Goal: Information Seeking & Learning: Compare options

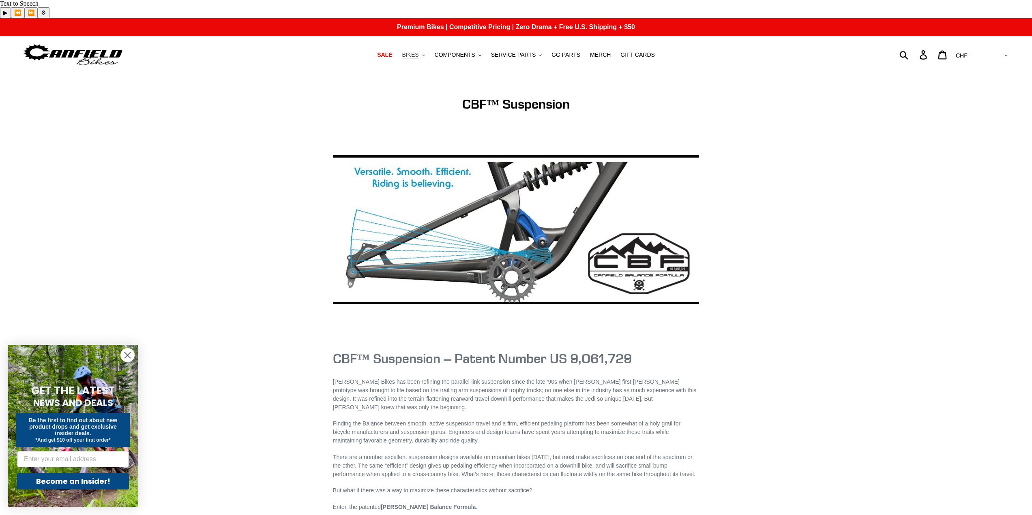
click at [419, 52] on span "BIKES" at bounding box center [410, 55] width 17 height 7
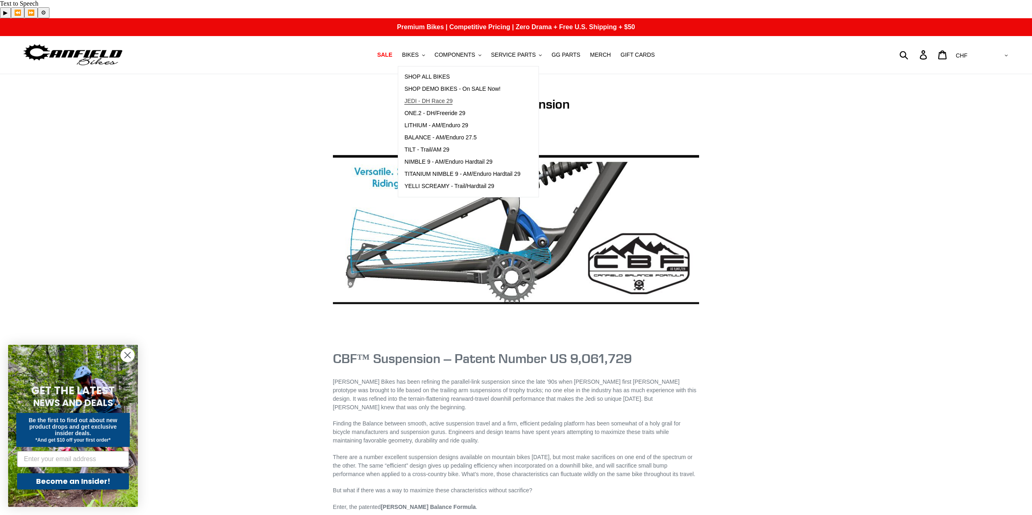
click at [436, 98] on span "JEDI - DH Race 29" at bounding box center [428, 101] width 48 height 7
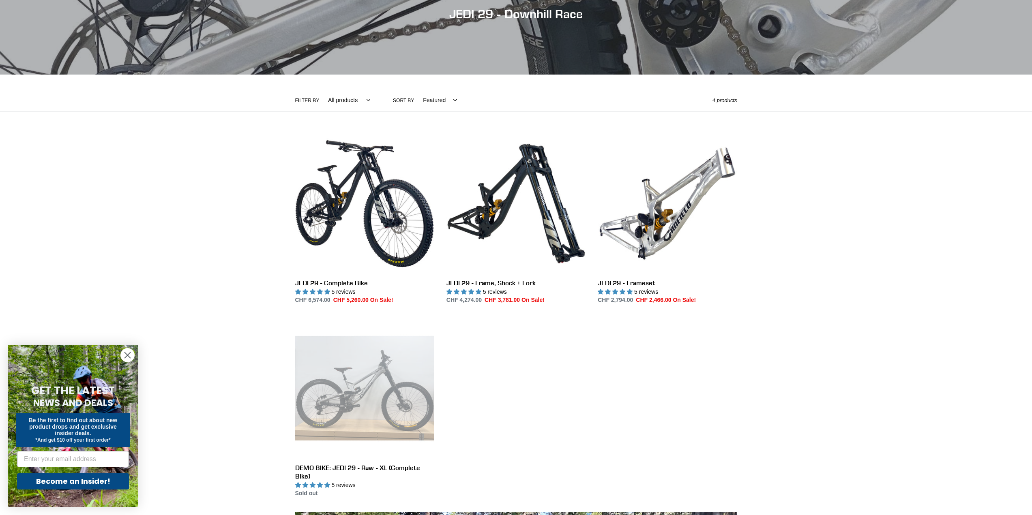
scroll to position [122, 0]
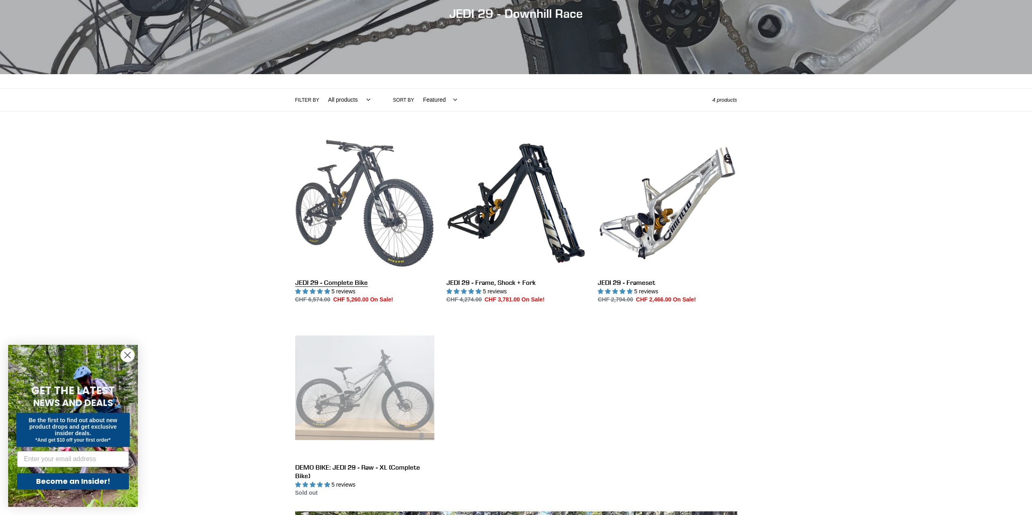
click at [355, 186] on link "JEDI 29 - Complete Bike" at bounding box center [364, 219] width 139 height 171
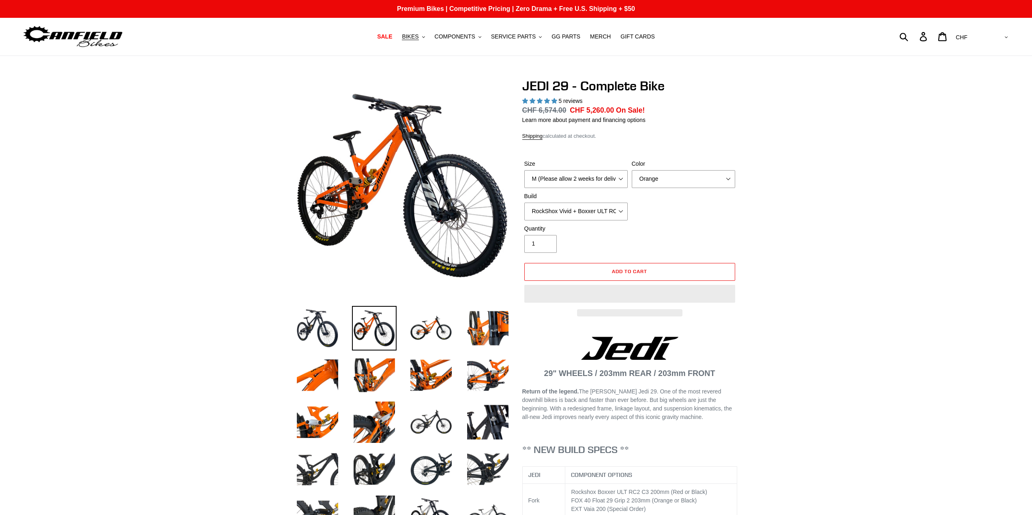
select select "highest-rating"
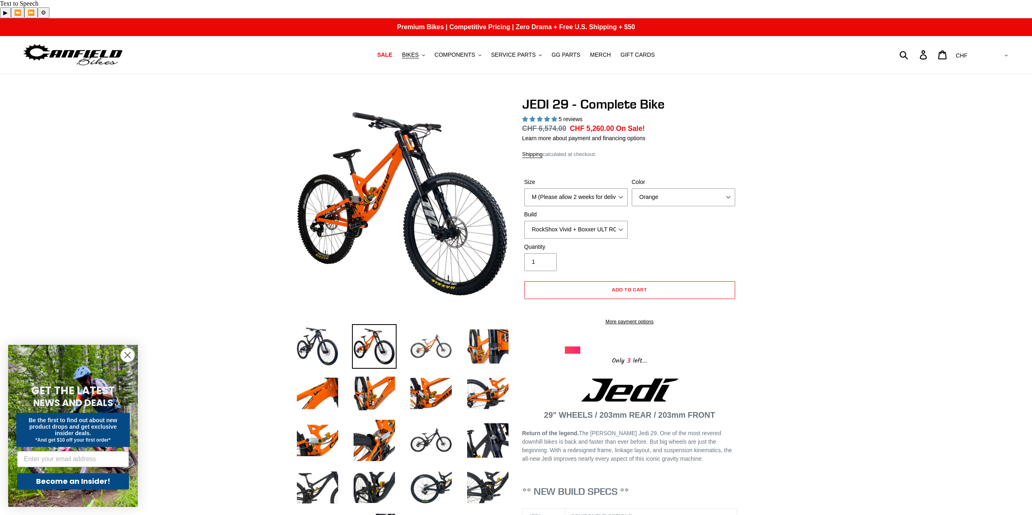
click at [431, 332] on img at bounding box center [431, 346] width 45 height 45
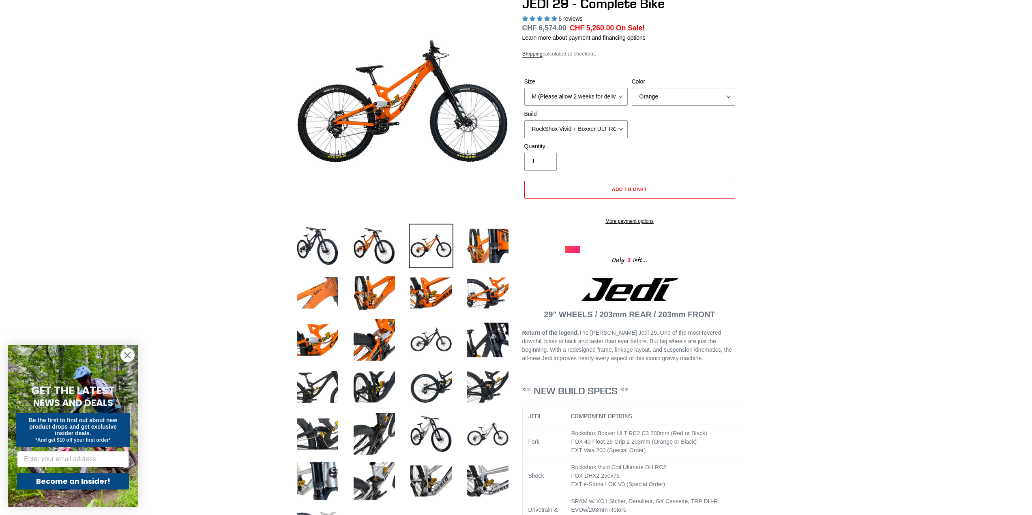
scroll to position [122, 0]
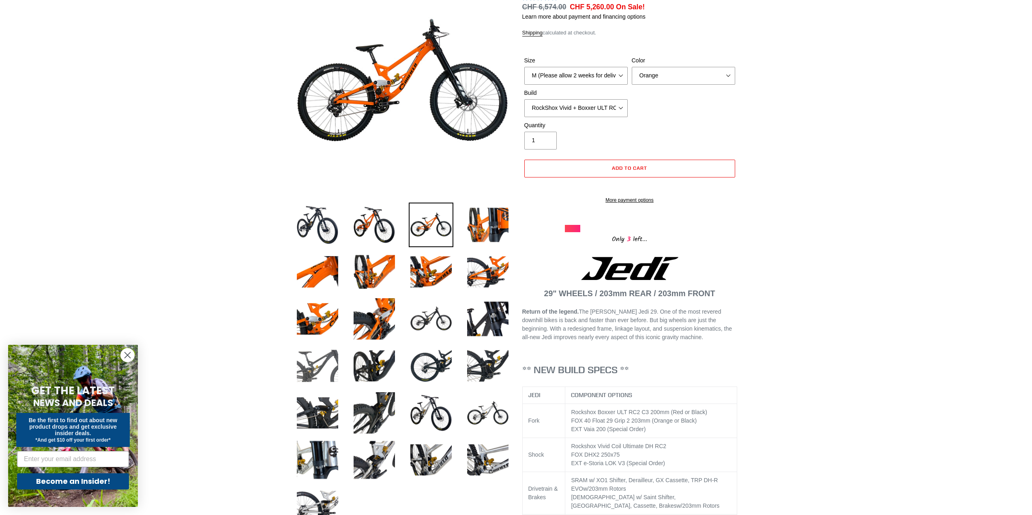
click at [313, 353] on img at bounding box center [317, 366] width 45 height 45
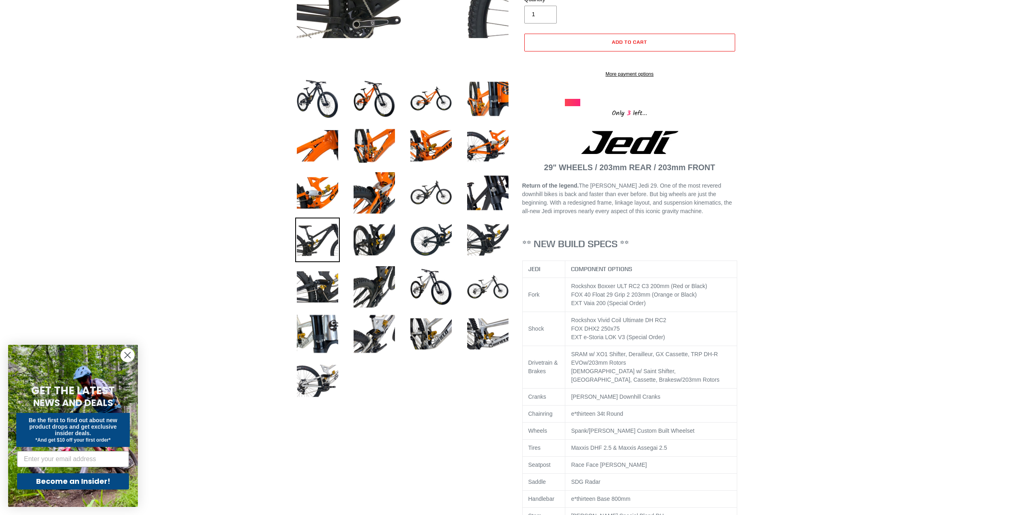
scroll to position [324, 0]
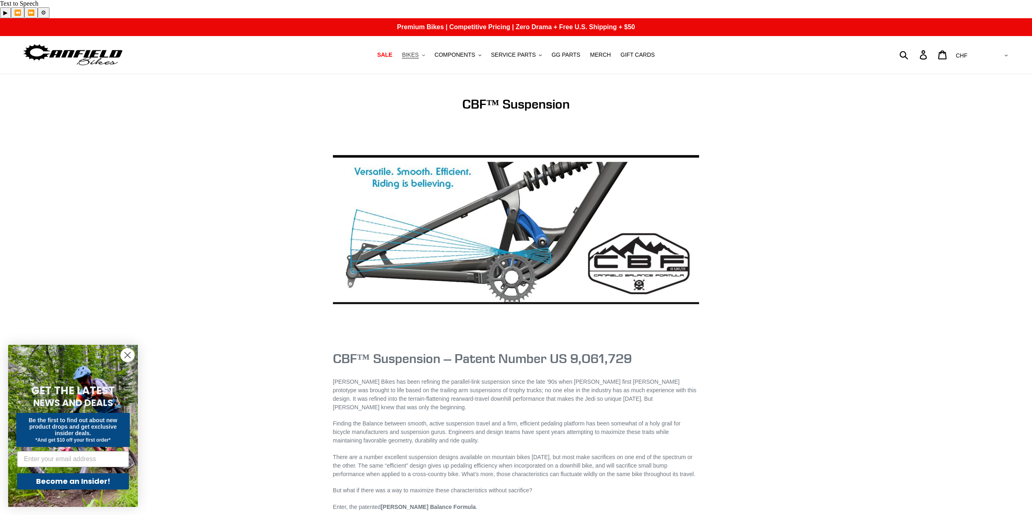
click at [429, 49] on button "BIKES .cls-1{fill:#231f20}" at bounding box center [413, 54] width 31 height 11
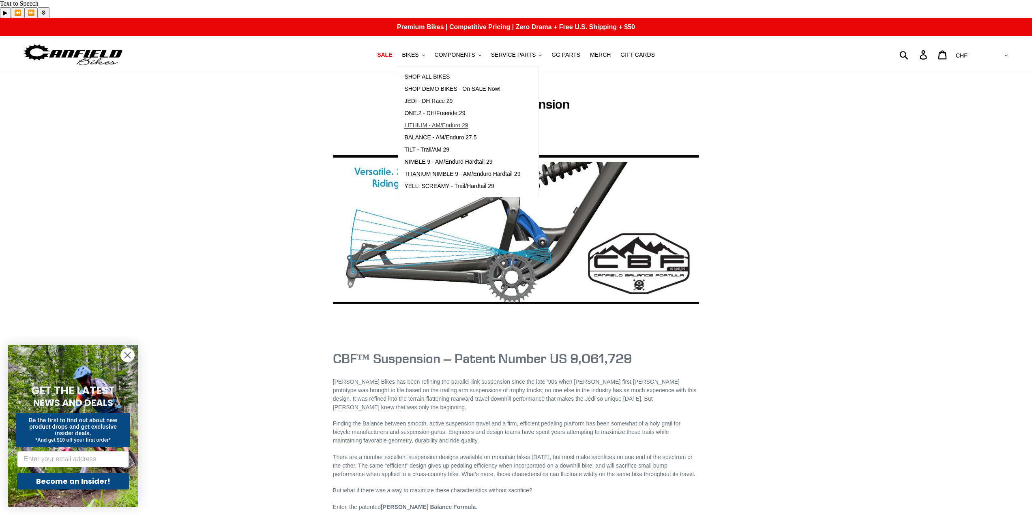
click at [433, 122] on span "LITHIUM - AM/Enduro 29" at bounding box center [436, 125] width 64 height 7
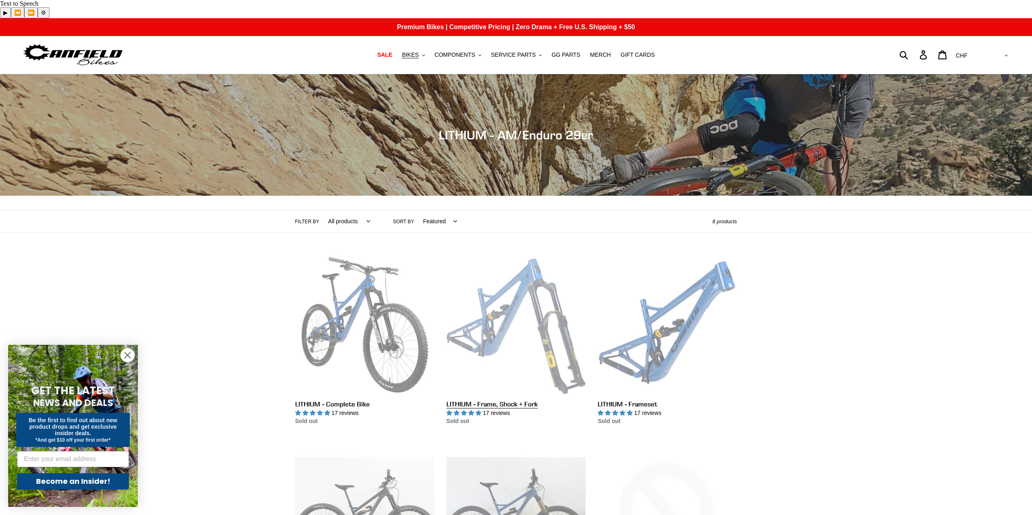
click at [490, 295] on link "LITHIUM - Frame, Shock + Fork" at bounding box center [516, 340] width 139 height 171
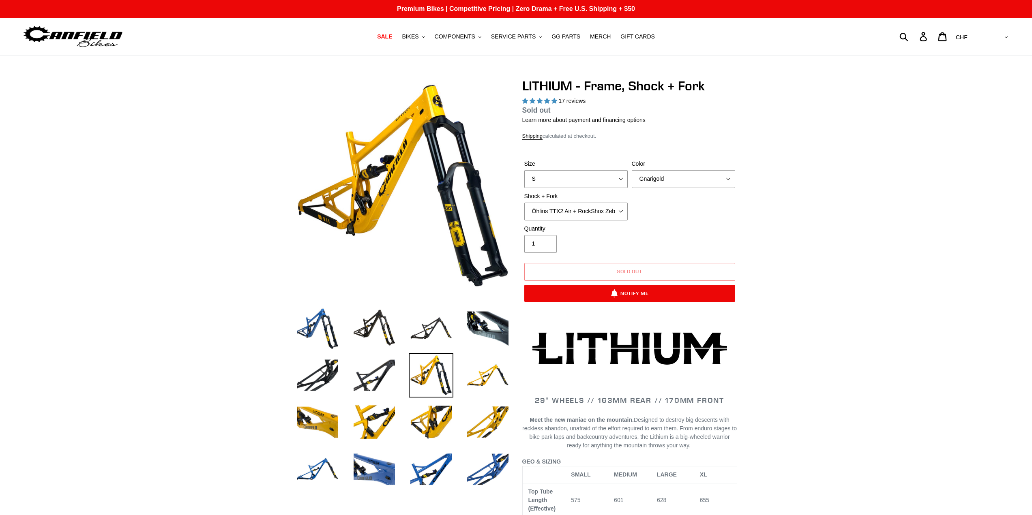
select select "highest-rating"
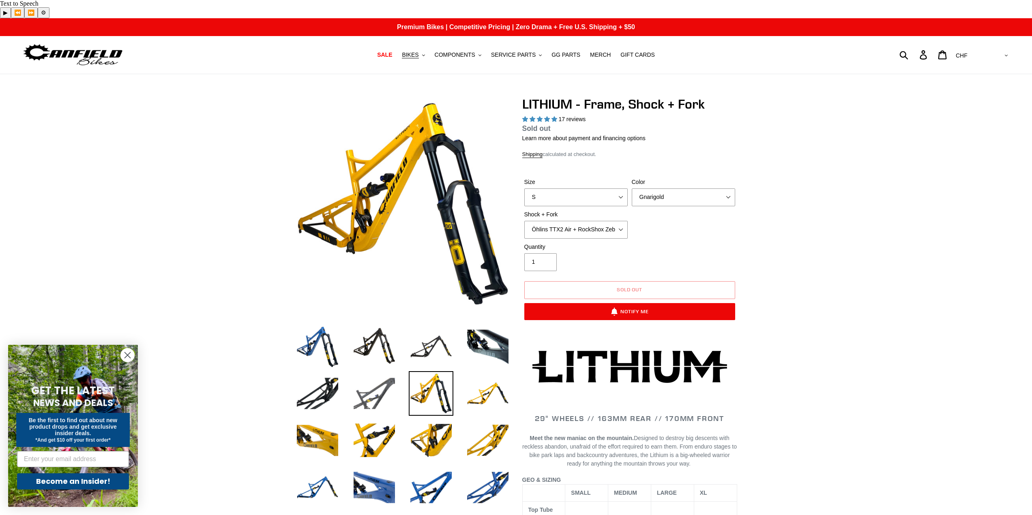
click at [378, 372] on img at bounding box center [374, 393] width 45 height 45
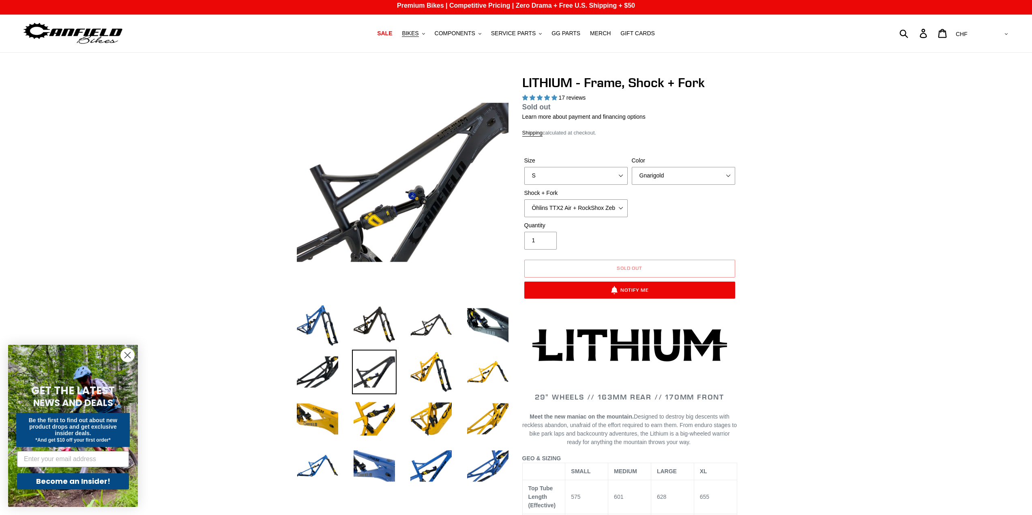
scroll to position [41, 0]
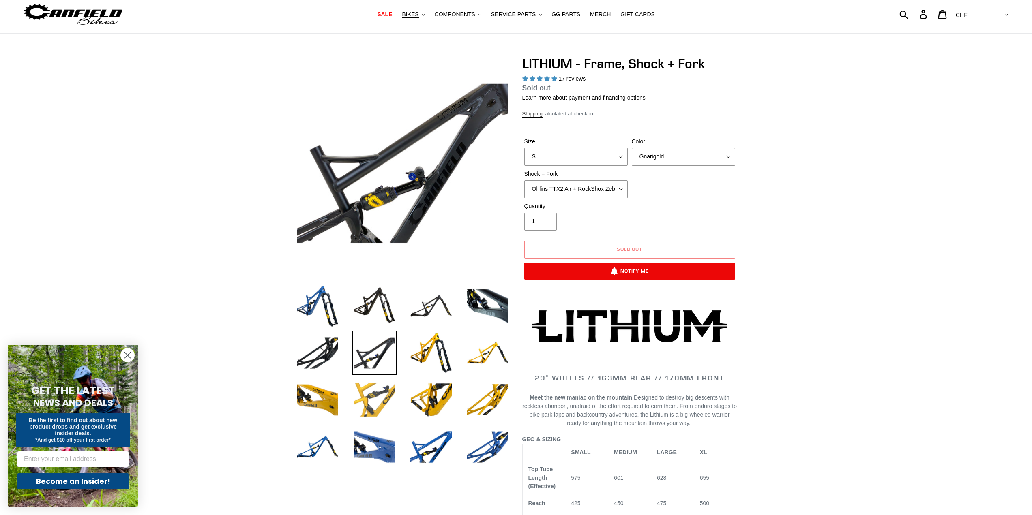
click at [376, 390] on img at bounding box center [374, 400] width 45 height 45
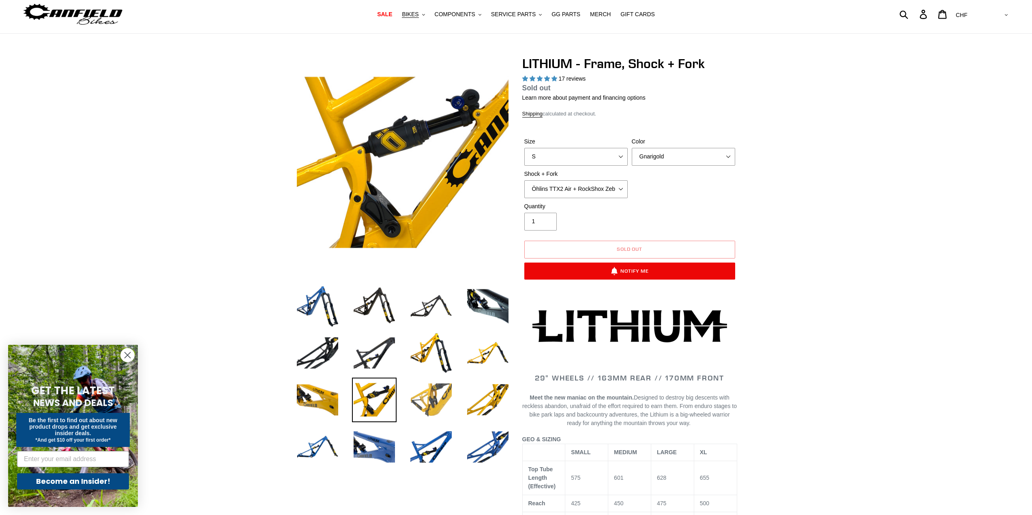
click at [422, 378] on img at bounding box center [431, 400] width 45 height 45
